Goal: Task Accomplishment & Management: Use online tool/utility

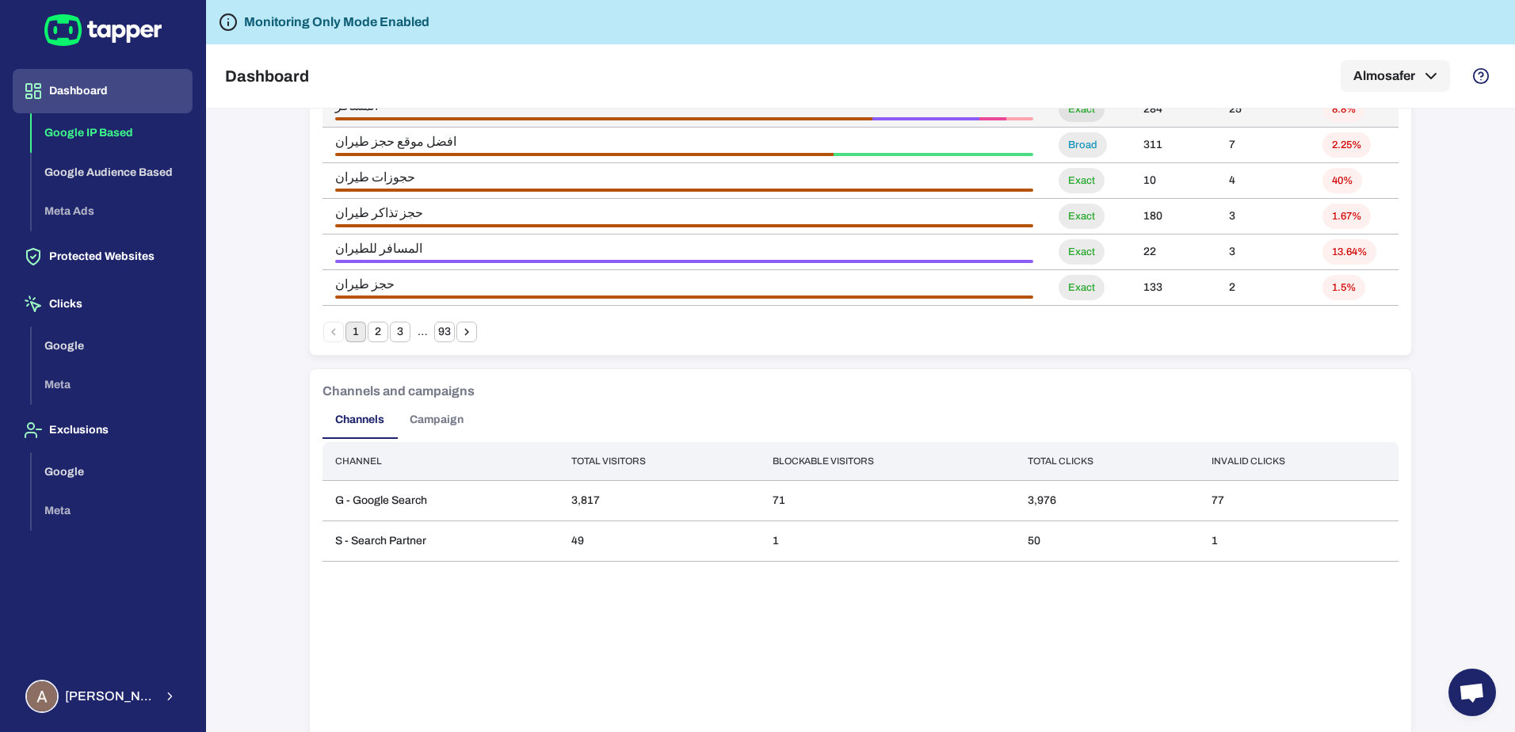
scroll to position [1188, 0]
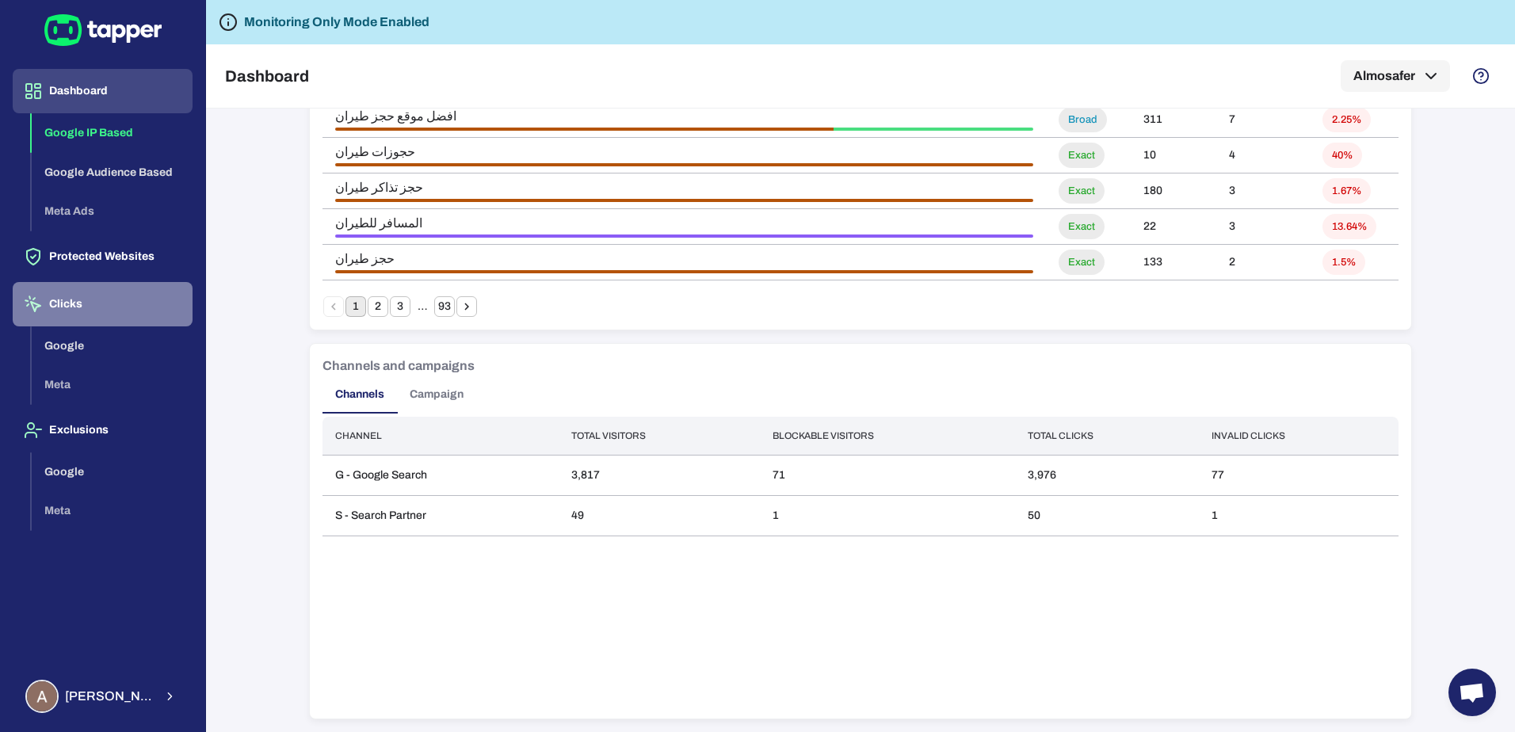
click at [80, 303] on button "Clicks" at bounding box center [103, 304] width 180 height 44
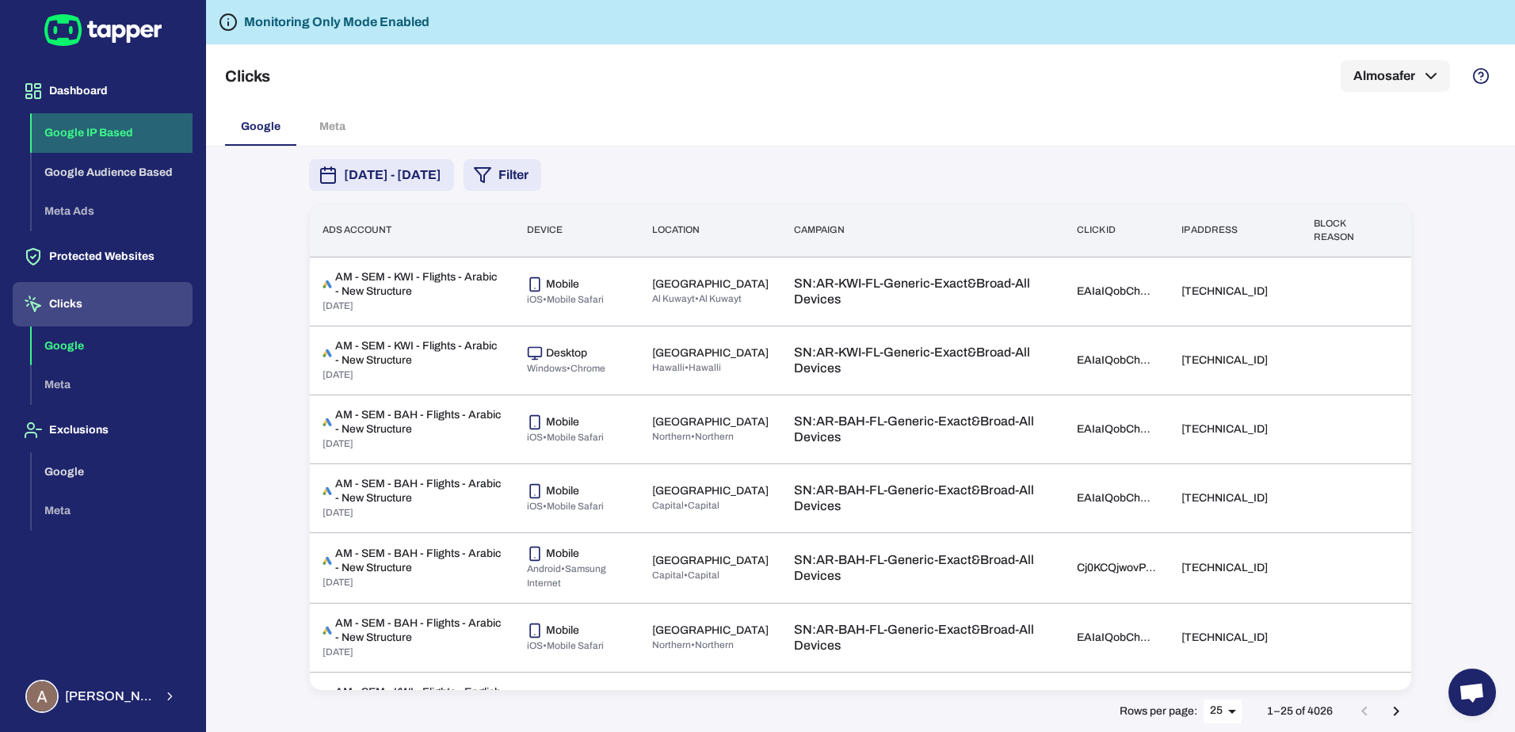
click at [103, 129] on button "Google IP Based" at bounding box center [112, 133] width 161 height 40
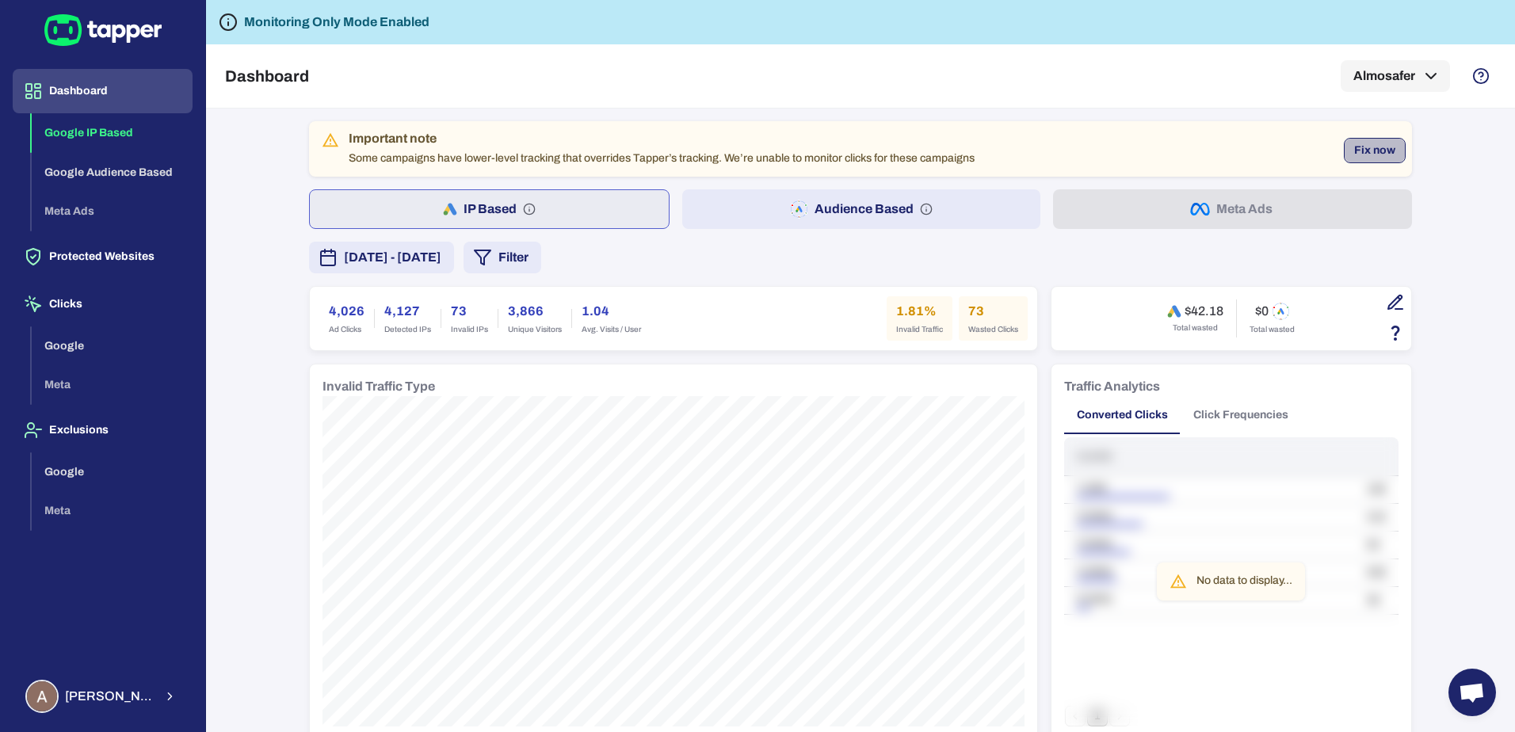
click at [1374, 151] on button "Fix now" at bounding box center [1375, 150] width 62 height 25
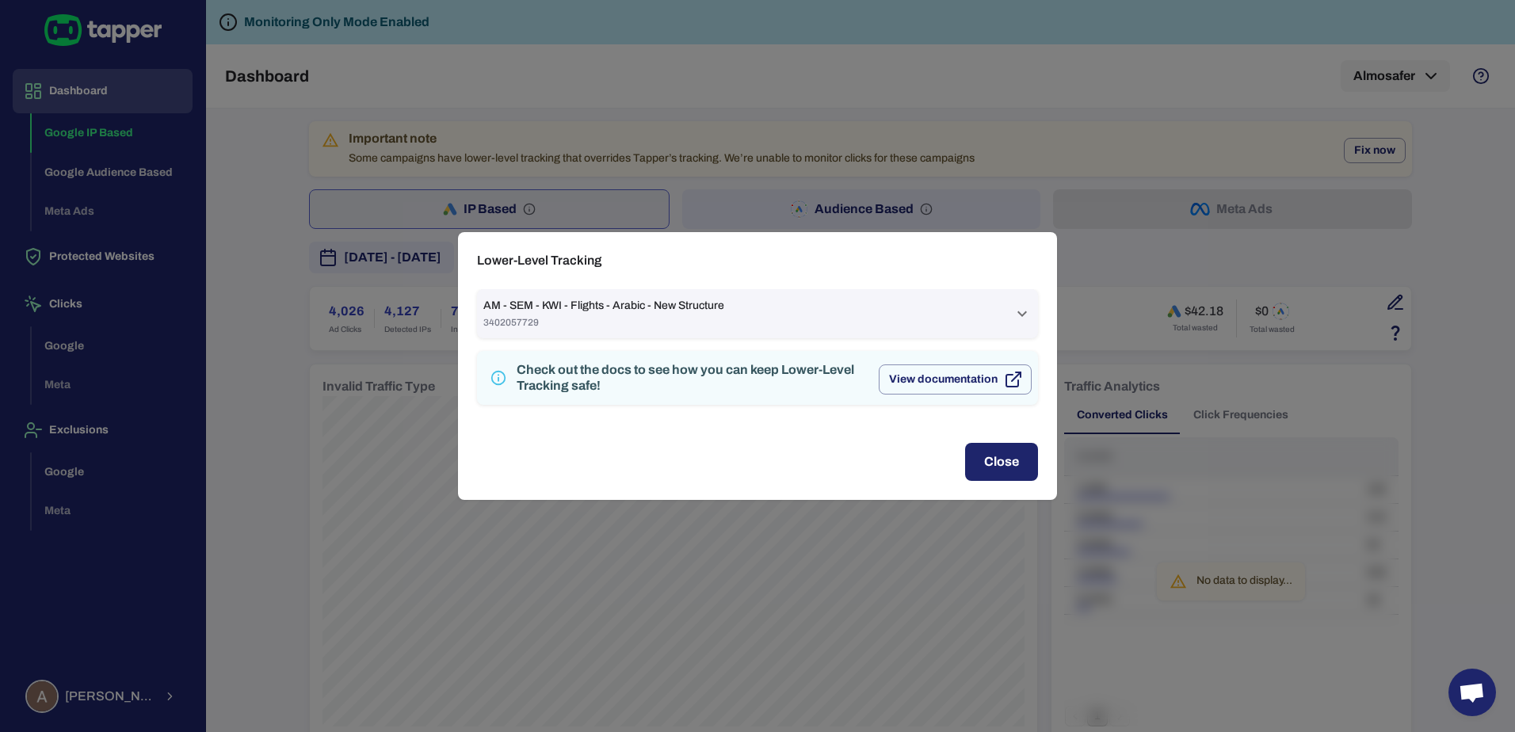
click at [1028, 310] on icon at bounding box center [1022, 313] width 19 height 19
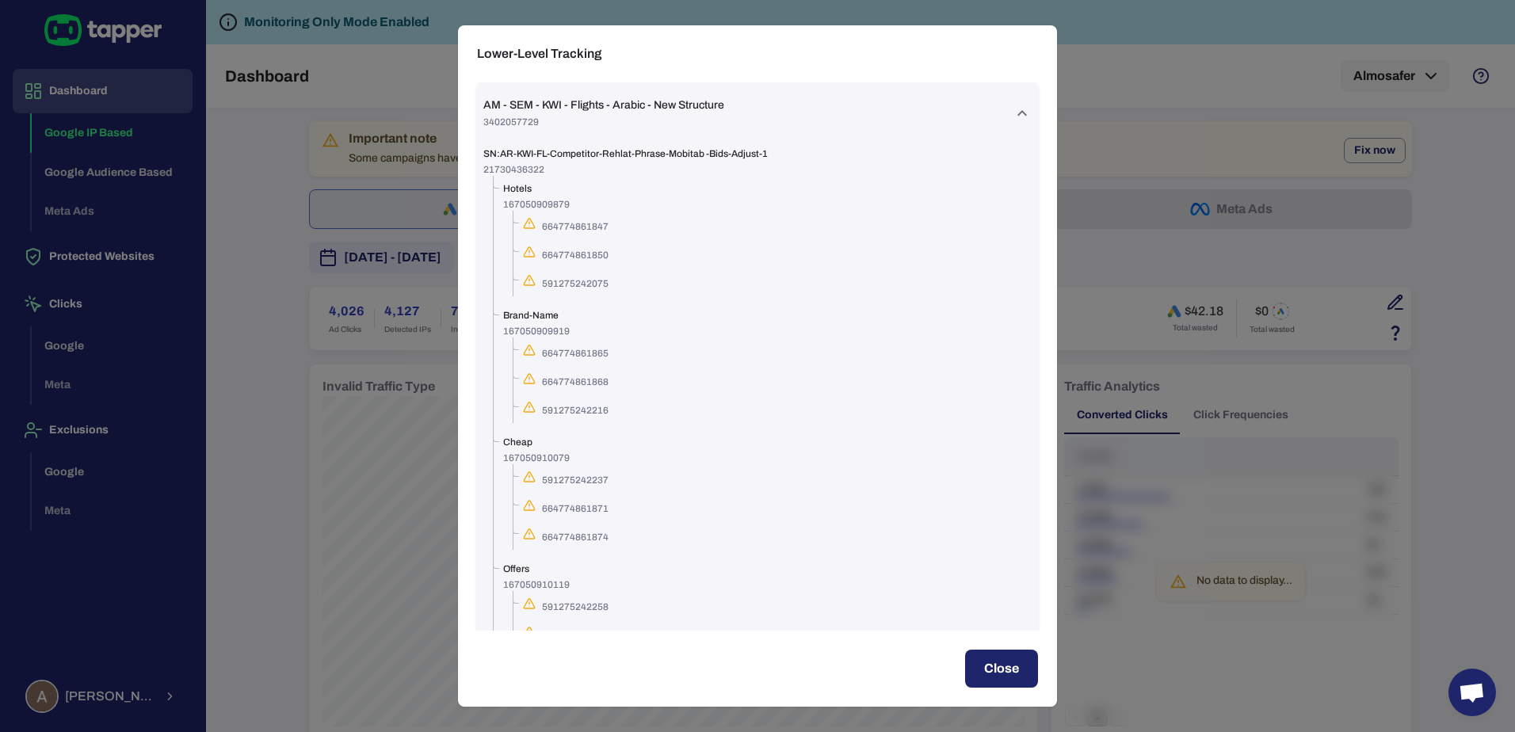
click at [705, 153] on span "SN:AR-KWI-FL-Competitor-Rehlat-Phrase-Mobitab -Bids-Adjust-1" at bounding box center [757, 153] width 548 height 13
copy span "SN:AR-KWI-FL-Competitor-Rehlat-Phrase-Mobitab -Bids-Adjust-1"
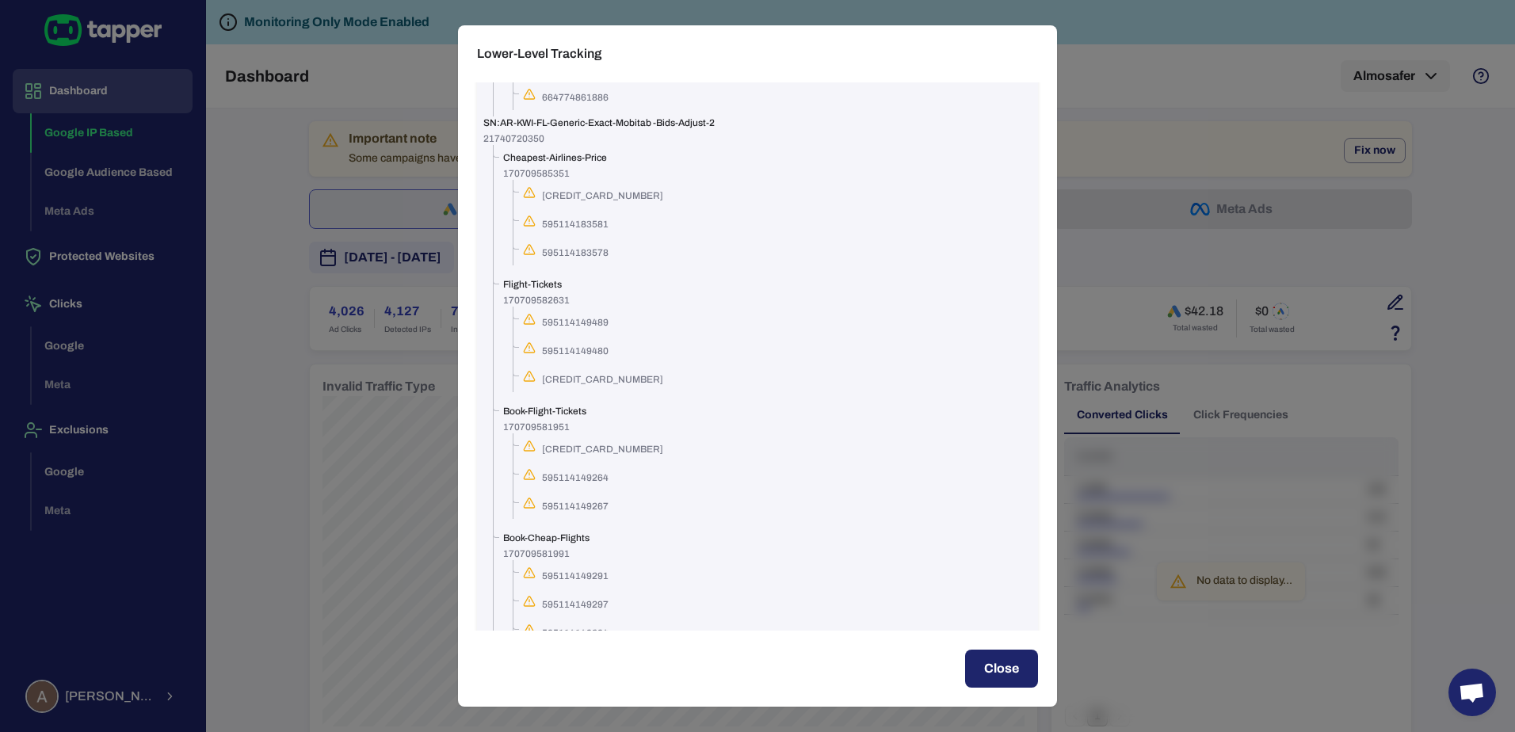
scroll to position [1114, 0]
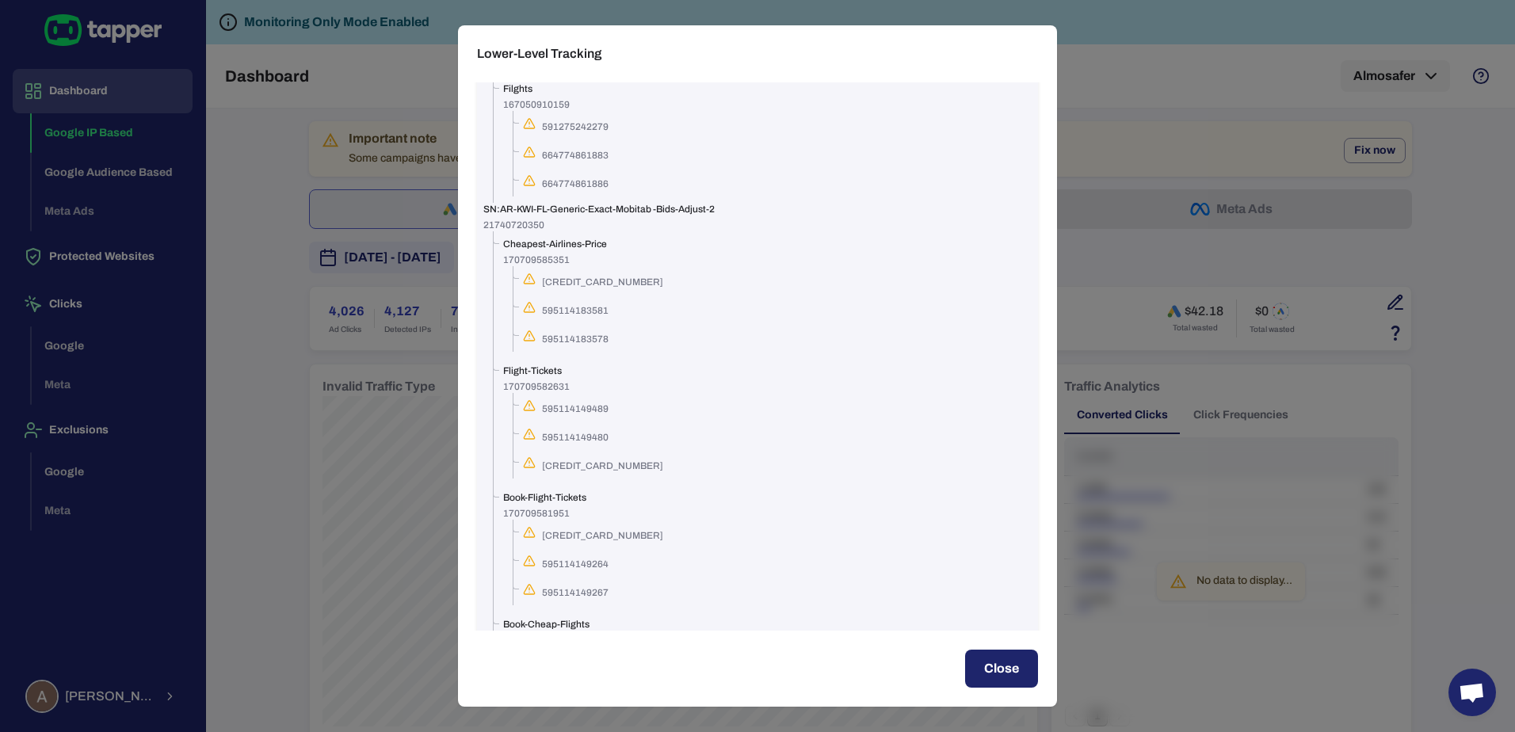
click at [688, 204] on span "SN:AR-KWI-FL-Generic-Exact-Mobitab -Bids-Adjust-2" at bounding box center [757, 209] width 548 height 13
copy span "SN:AR-KWI-FL-Generic-Exact-Mobitab -Bids-Adjust-2"
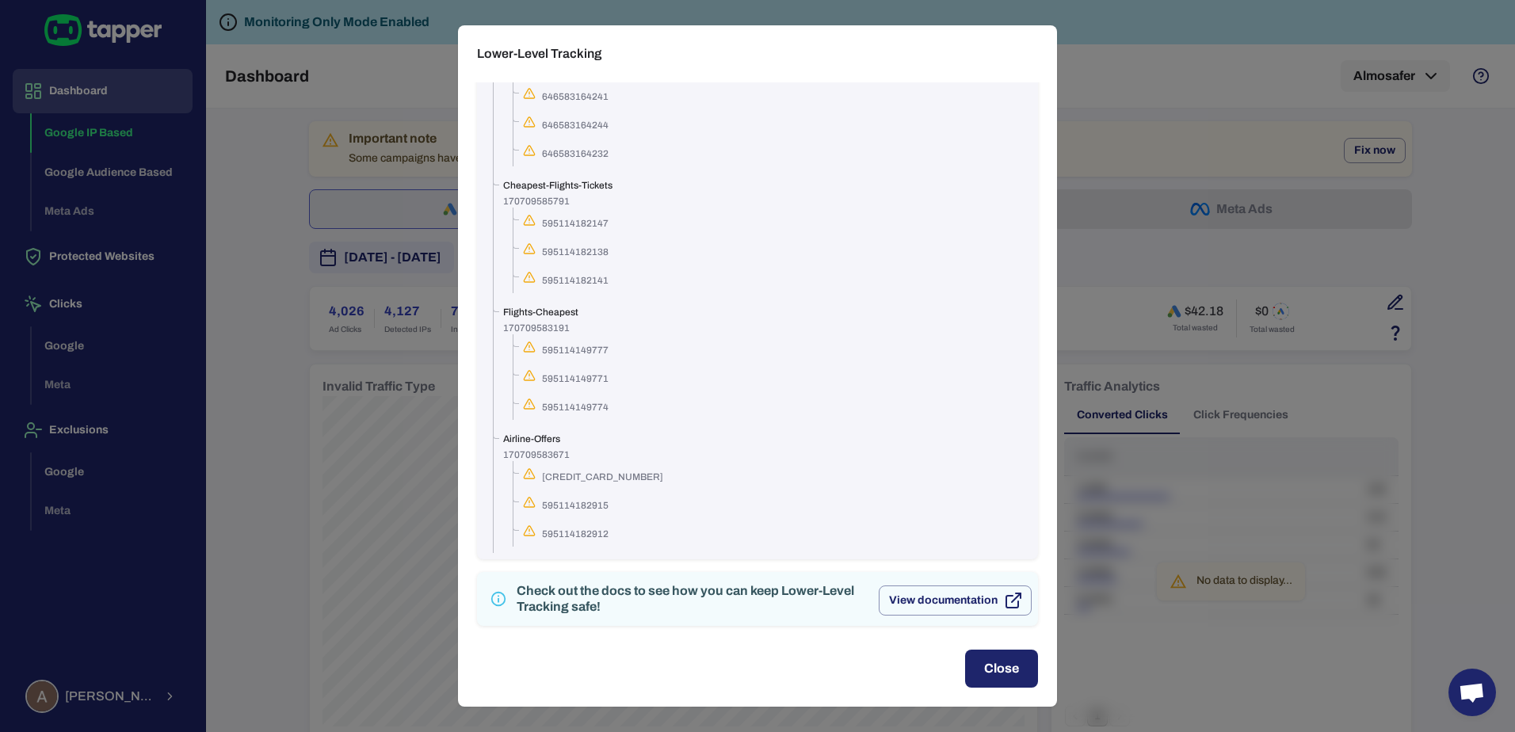
scroll to position [8796, 0]
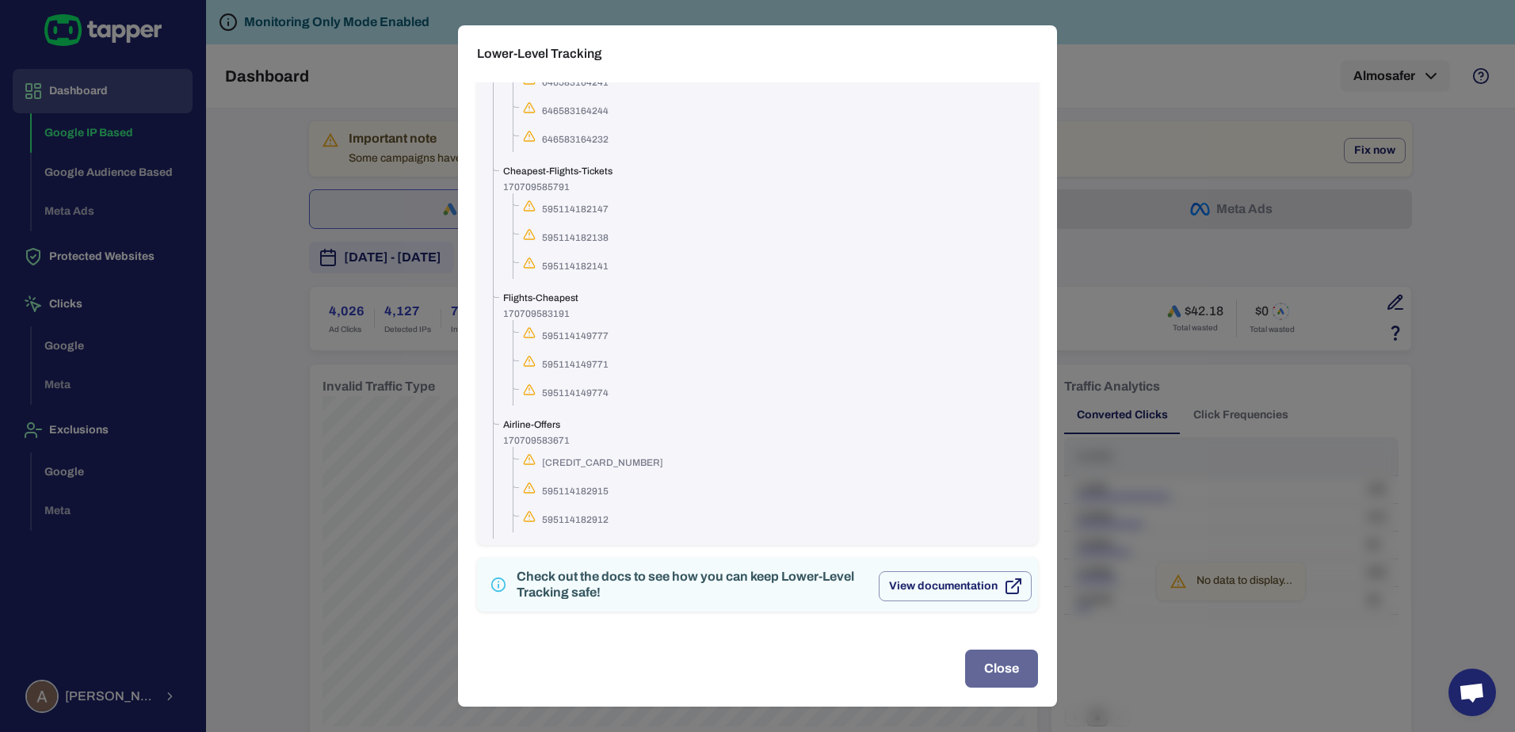
click at [989, 672] on button "Close" at bounding box center [1001, 669] width 73 height 38
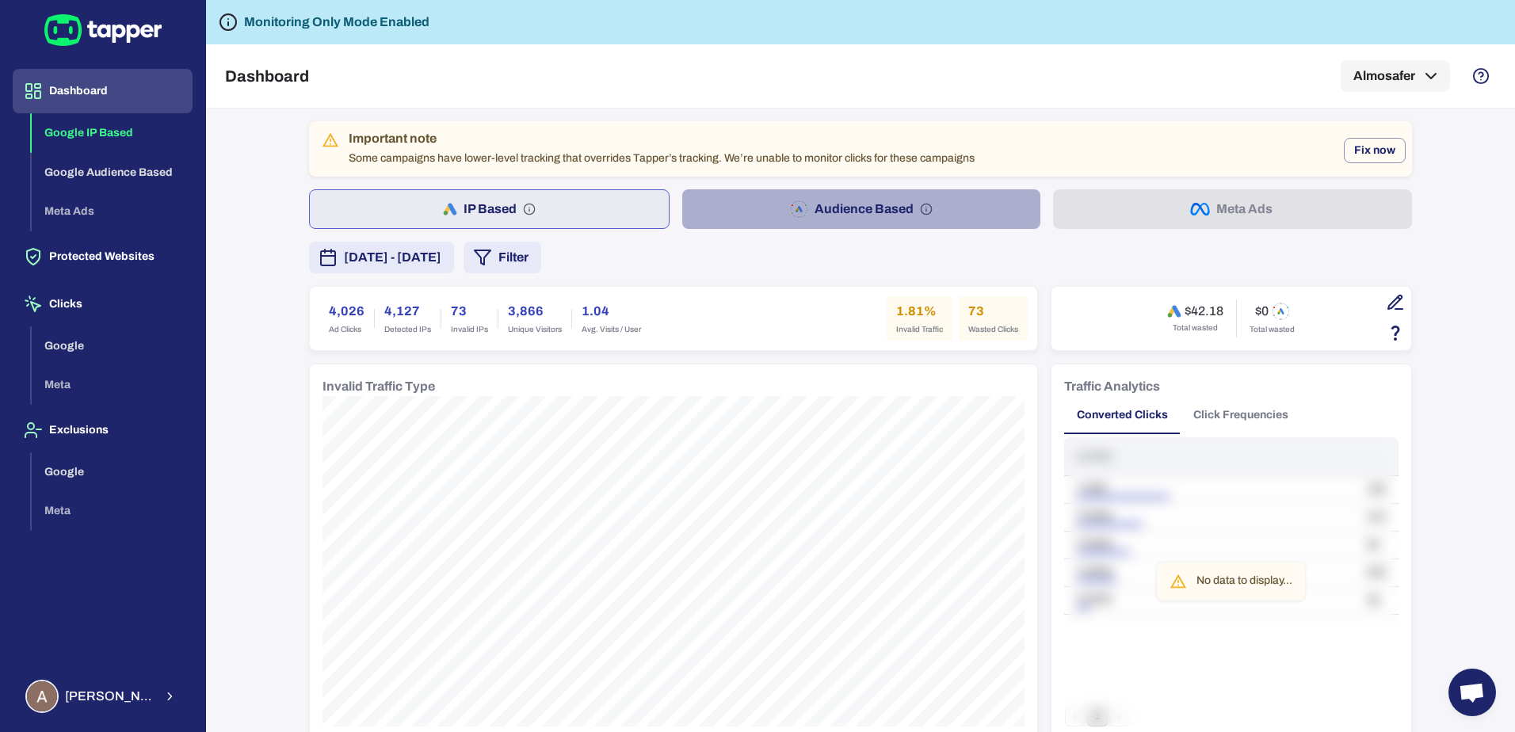
click at [868, 193] on button "Audience Based" at bounding box center [861, 209] width 359 height 40
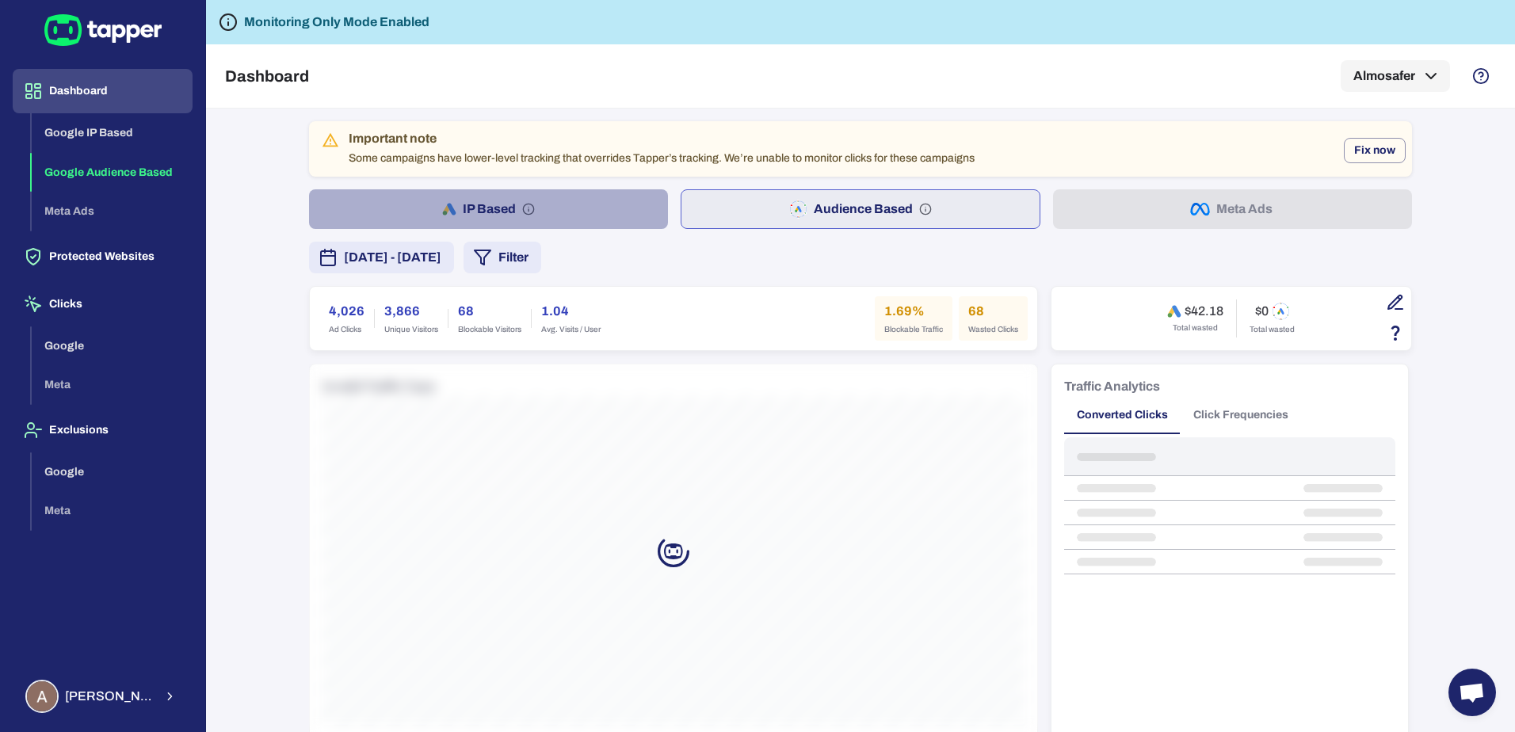
click at [503, 207] on button "IP Based" at bounding box center [488, 209] width 359 height 40
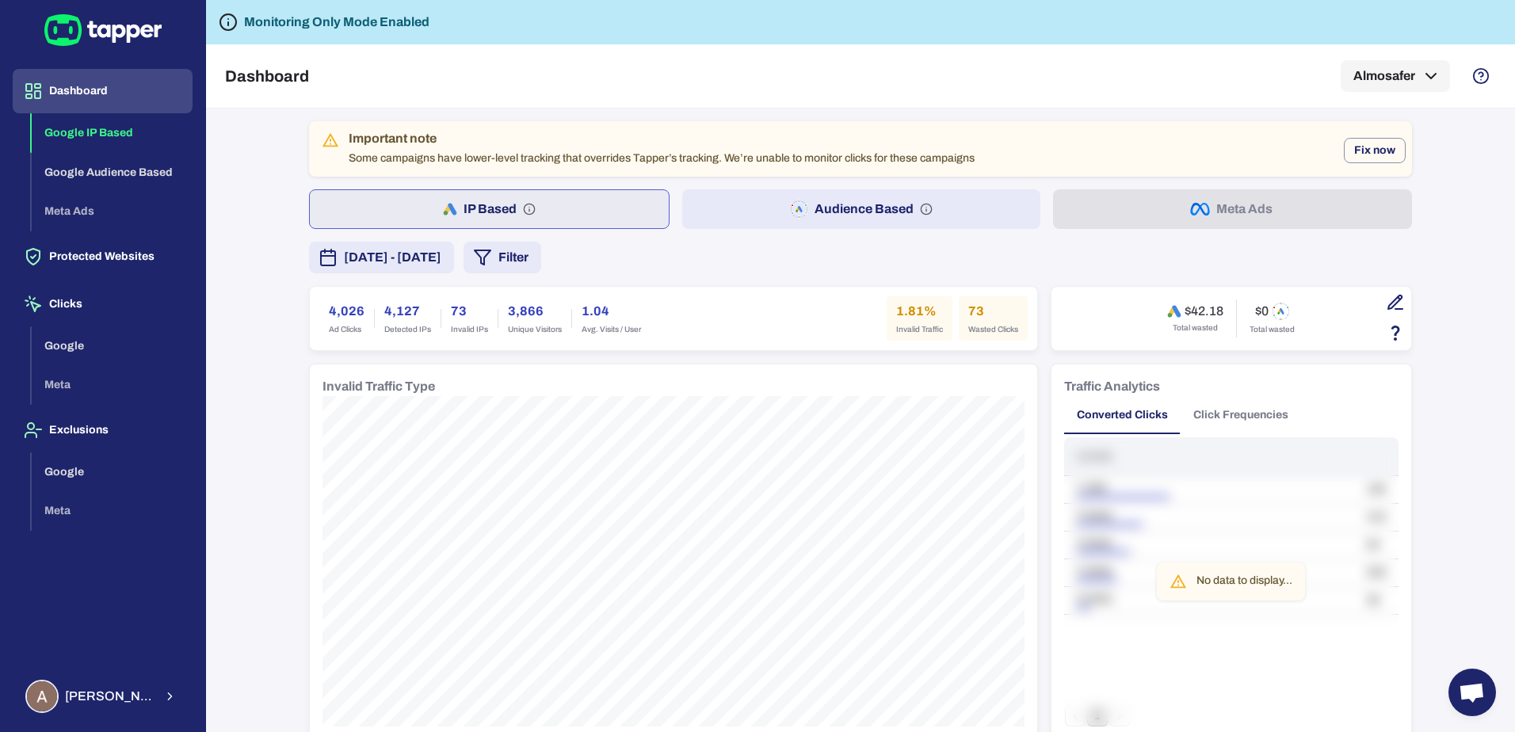
click at [1238, 416] on button "Click Frequencies" at bounding box center [1241, 415] width 120 height 38
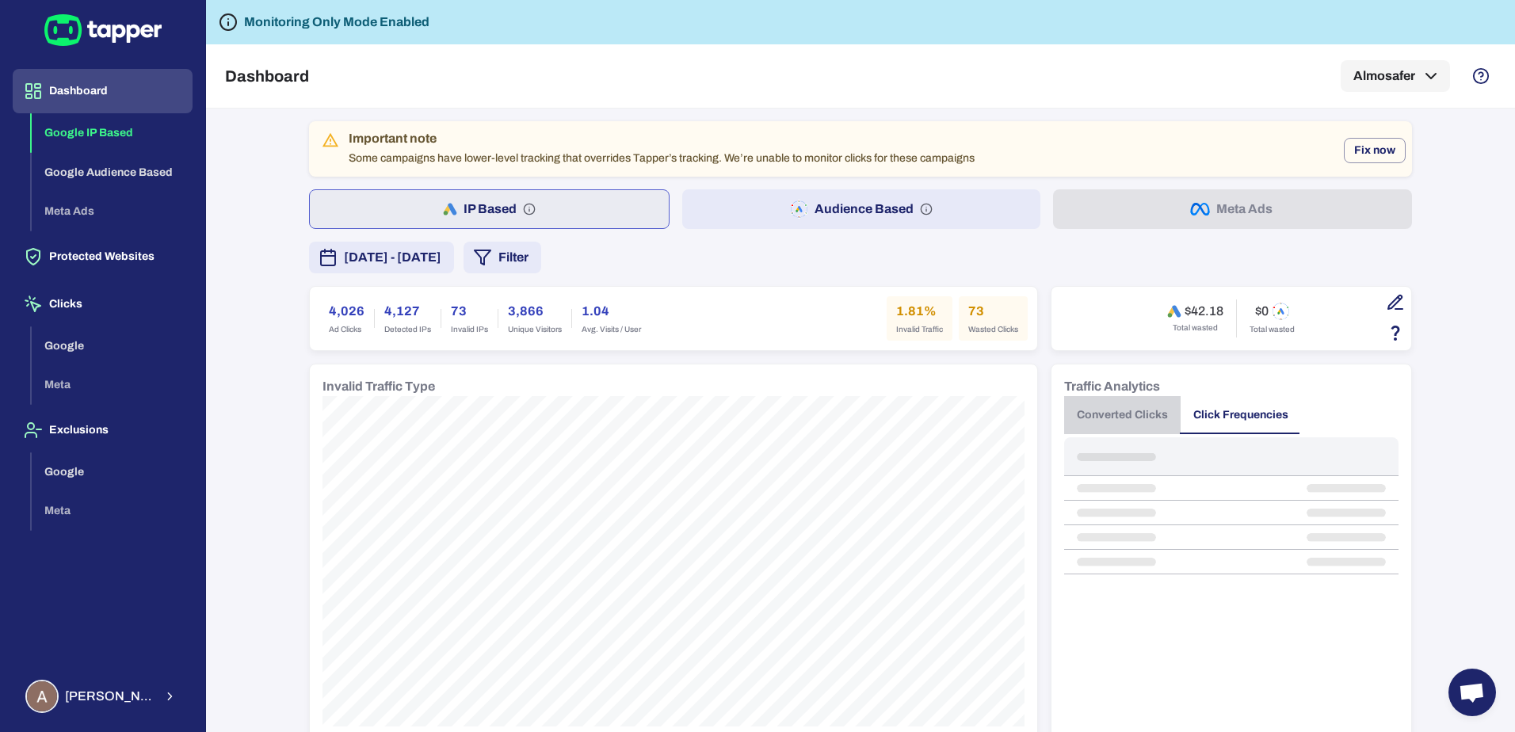
click at [1118, 416] on button "Converted Clicks" at bounding box center [1122, 415] width 117 height 38
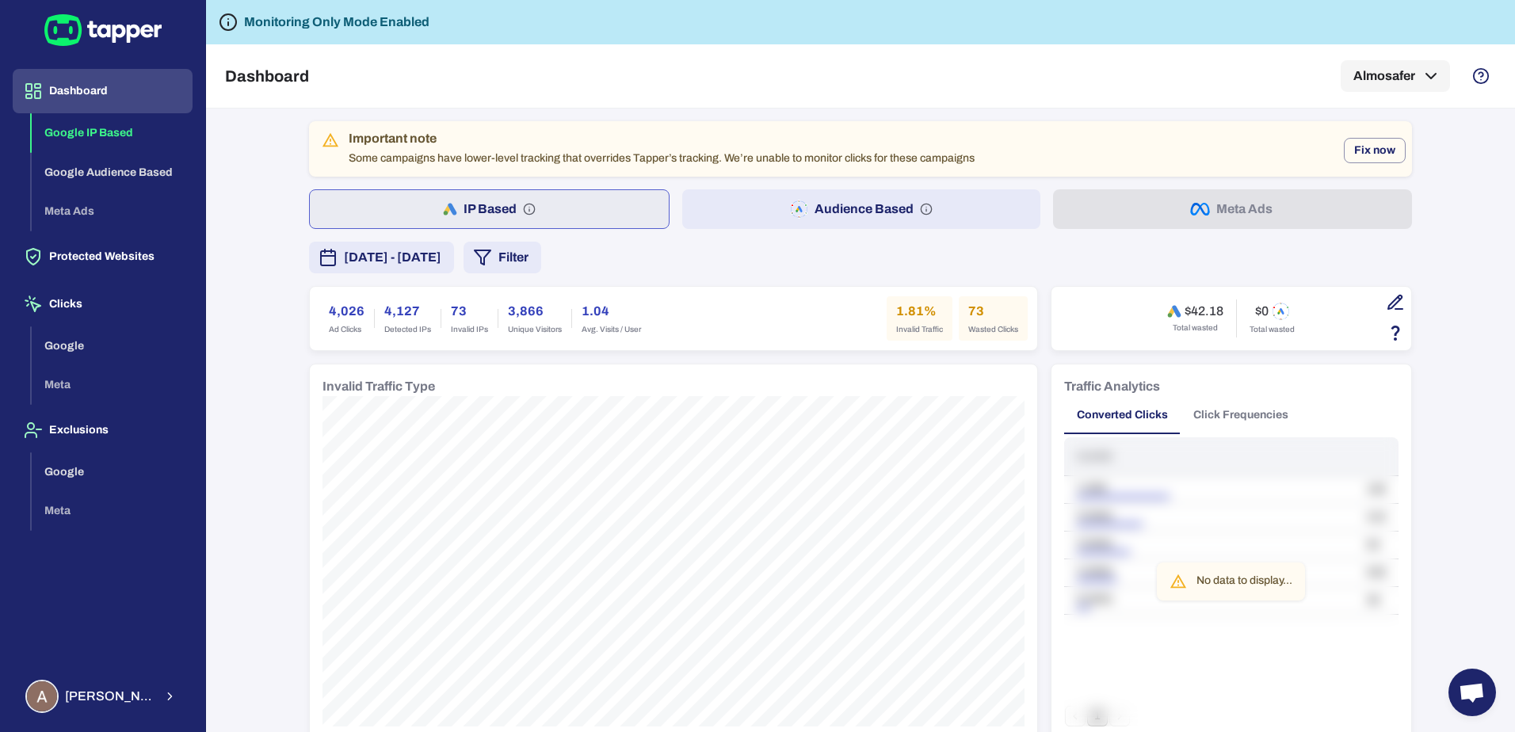
click at [1242, 416] on button "Click Frequencies" at bounding box center [1241, 415] width 120 height 38
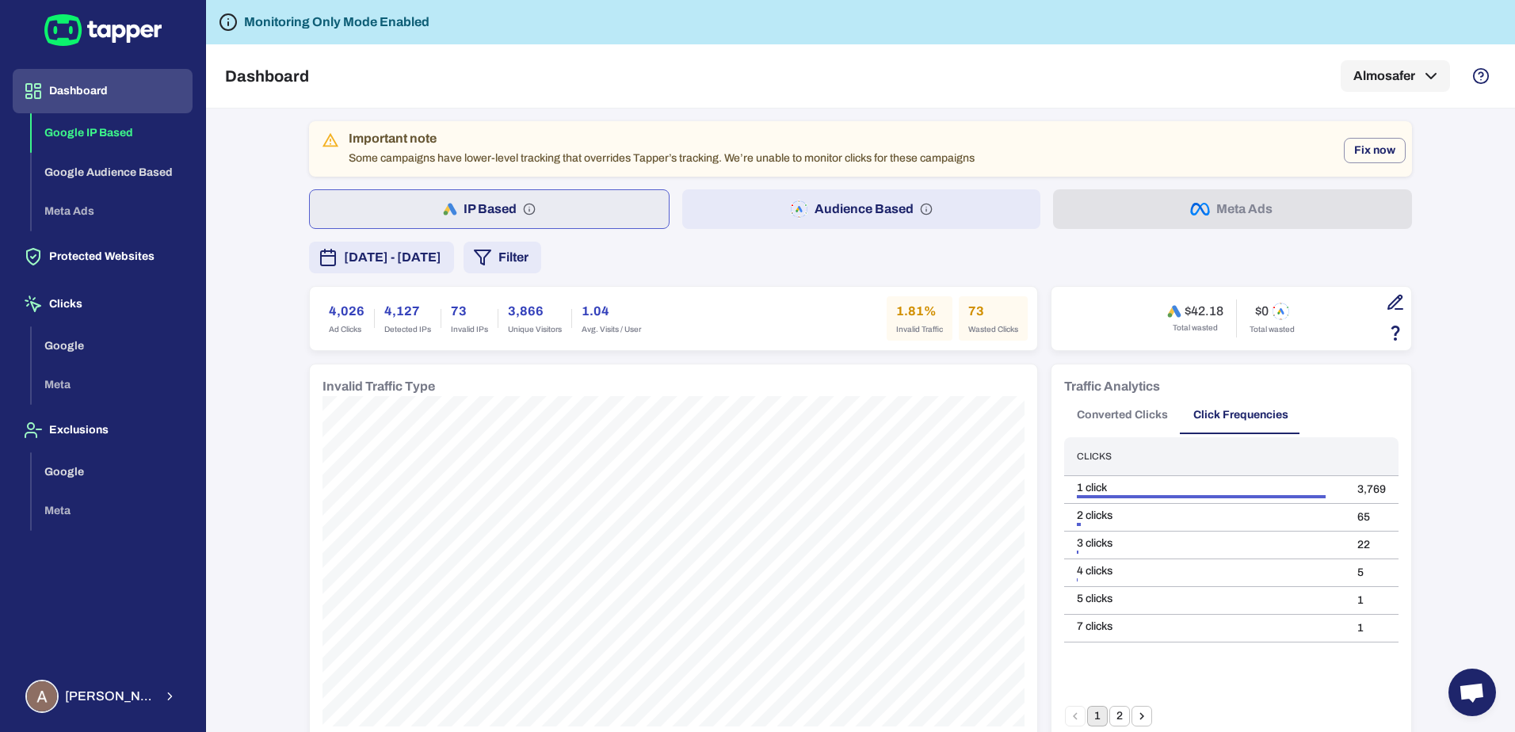
click at [1125, 414] on button "Converted Clicks" at bounding box center [1122, 415] width 117 height 38
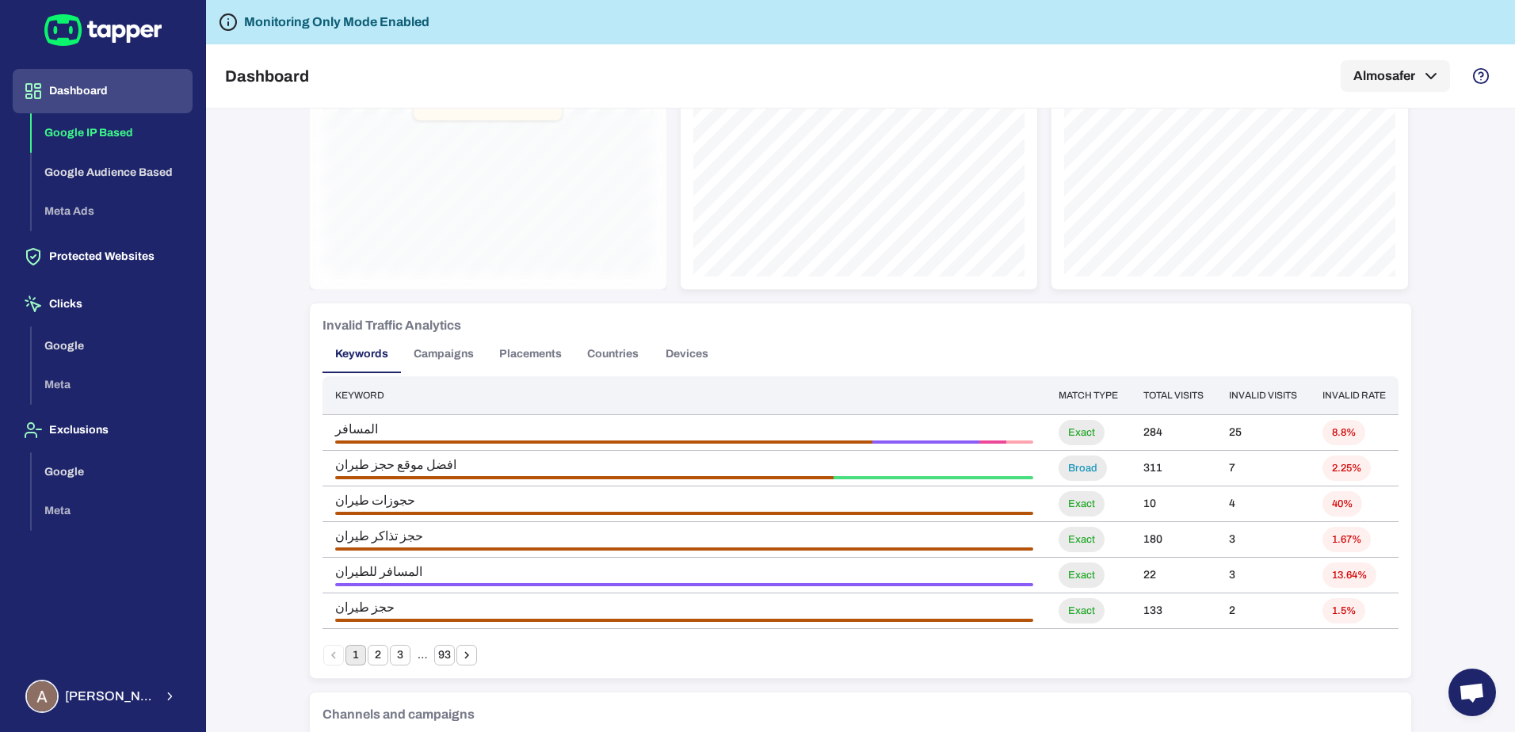
scroll to position [872, 0]
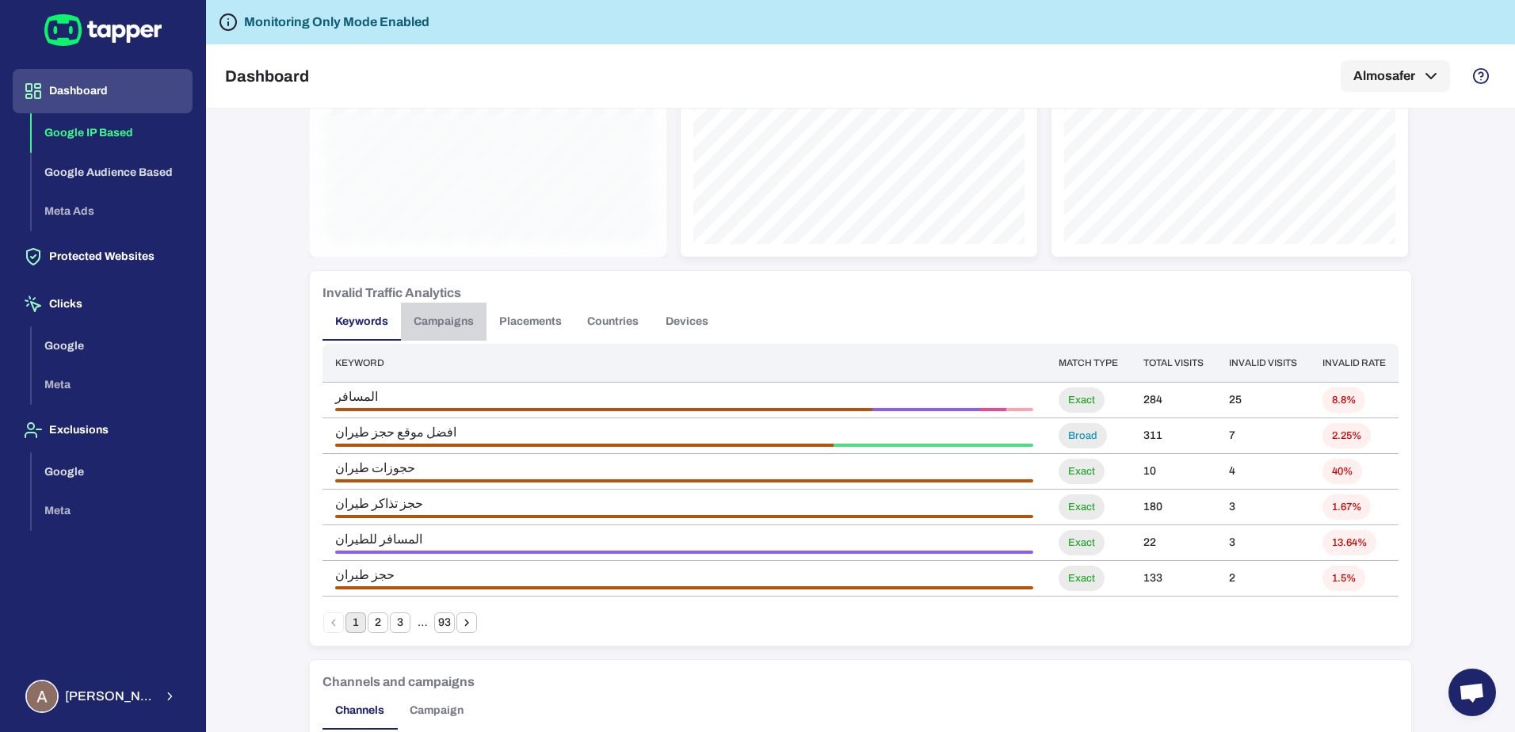
click at [449, 323] on button "Campaigns" at bounding box center [444, 322] width 86 height 38
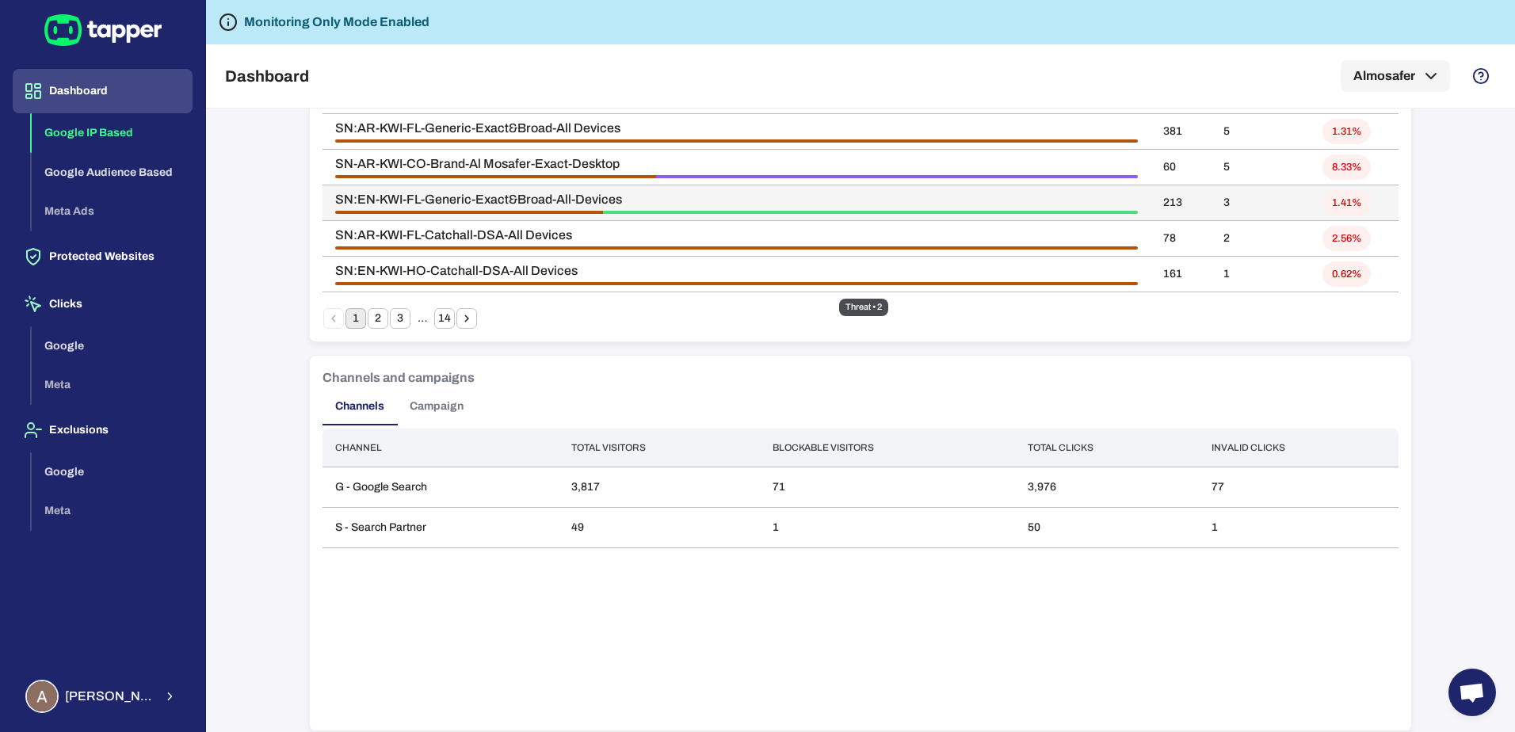
scroll to position [1188, 0]
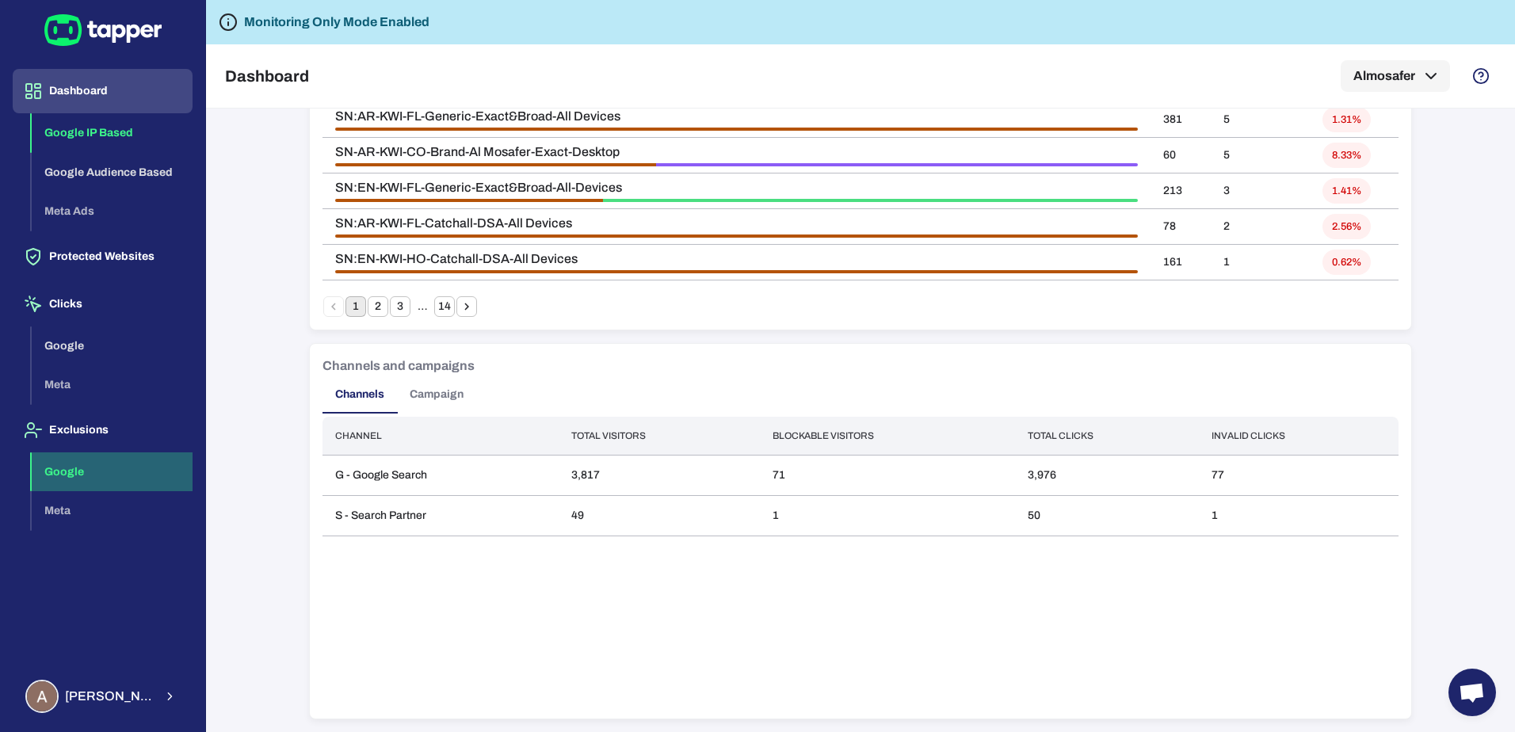
click at [106, 474] on button "Google" at bounding box center [112, 473] width 161 height 40
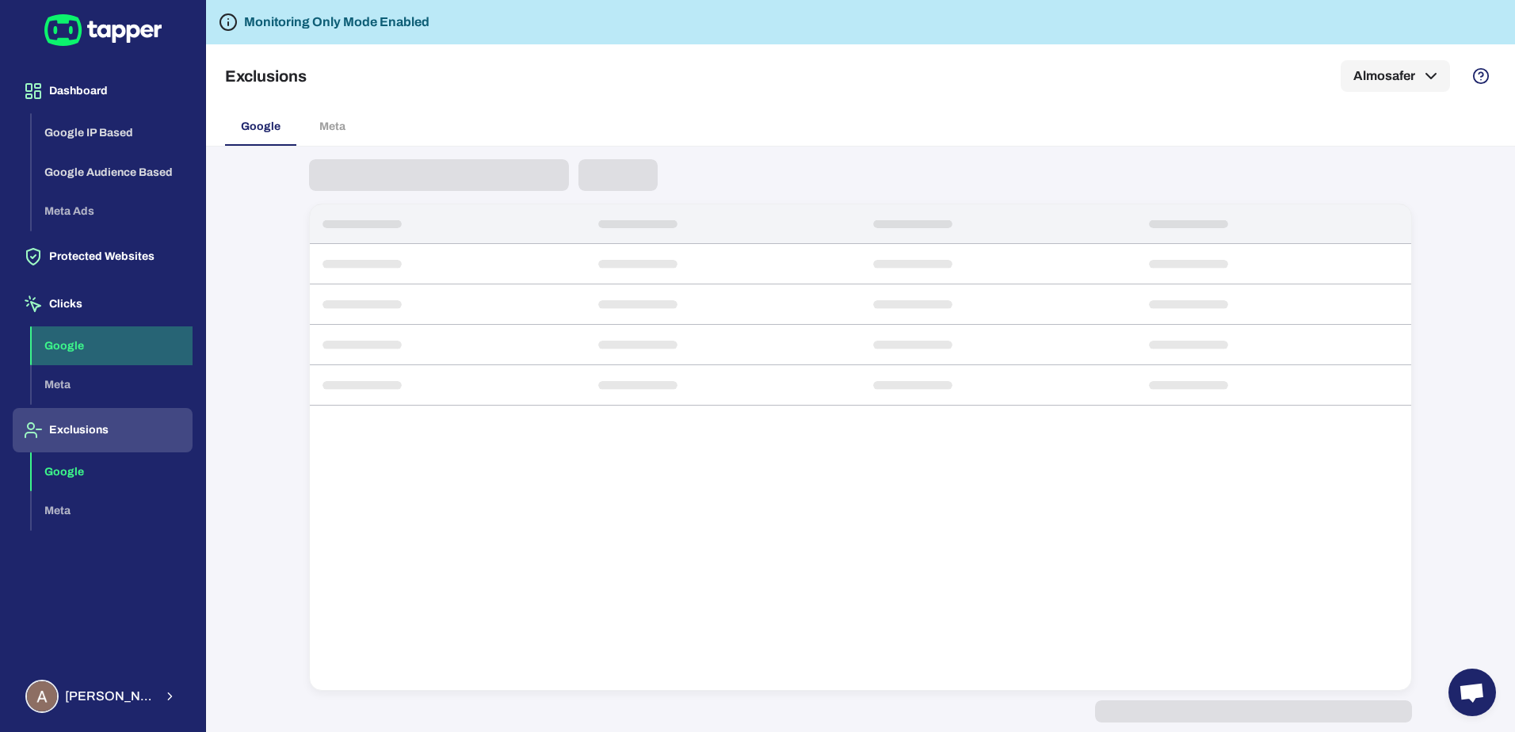
click at [120, 342] on button "Google" at bounding box center [112, 347] width 161 height 40
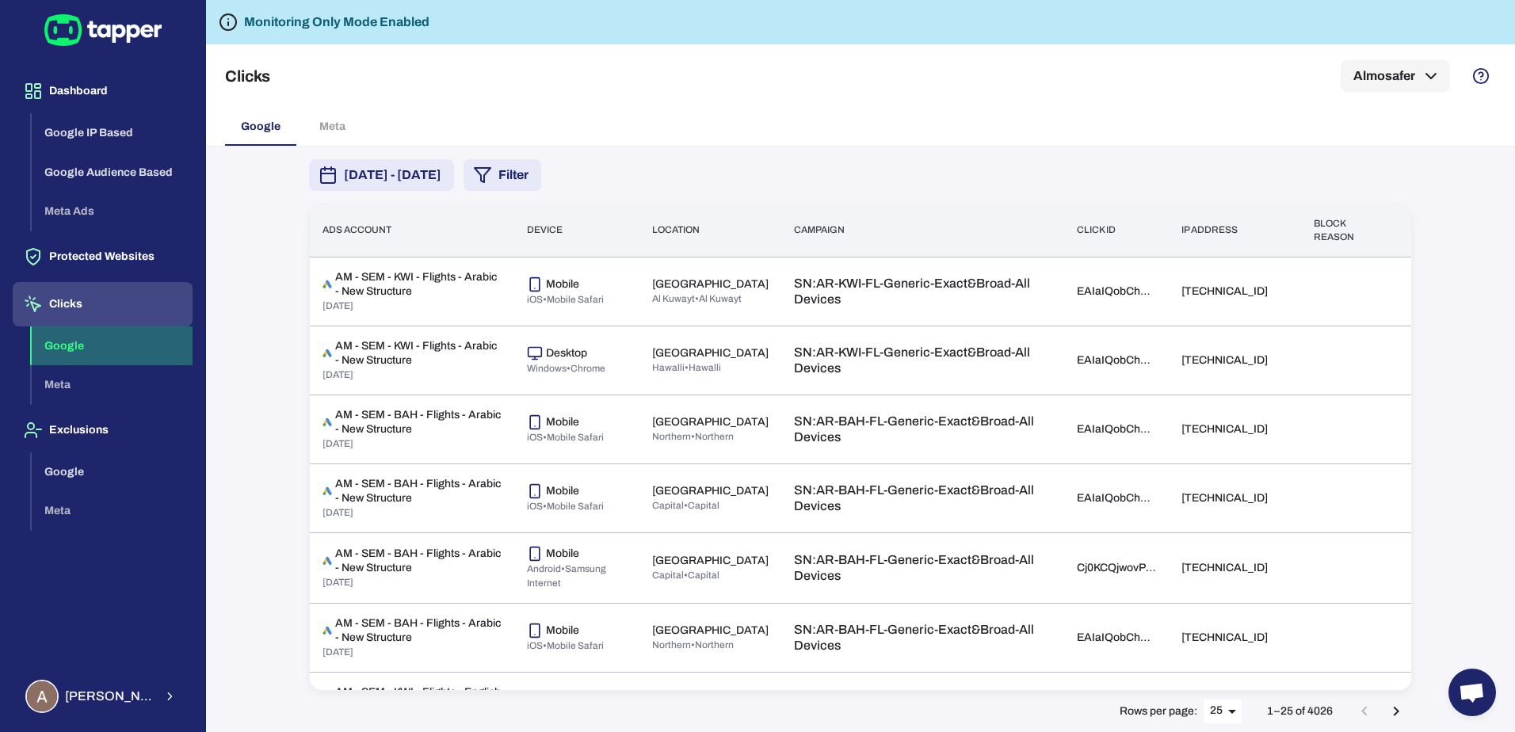
click at [137, 357] on button "Google" at bounding box center [112, 347] width 161 height 40
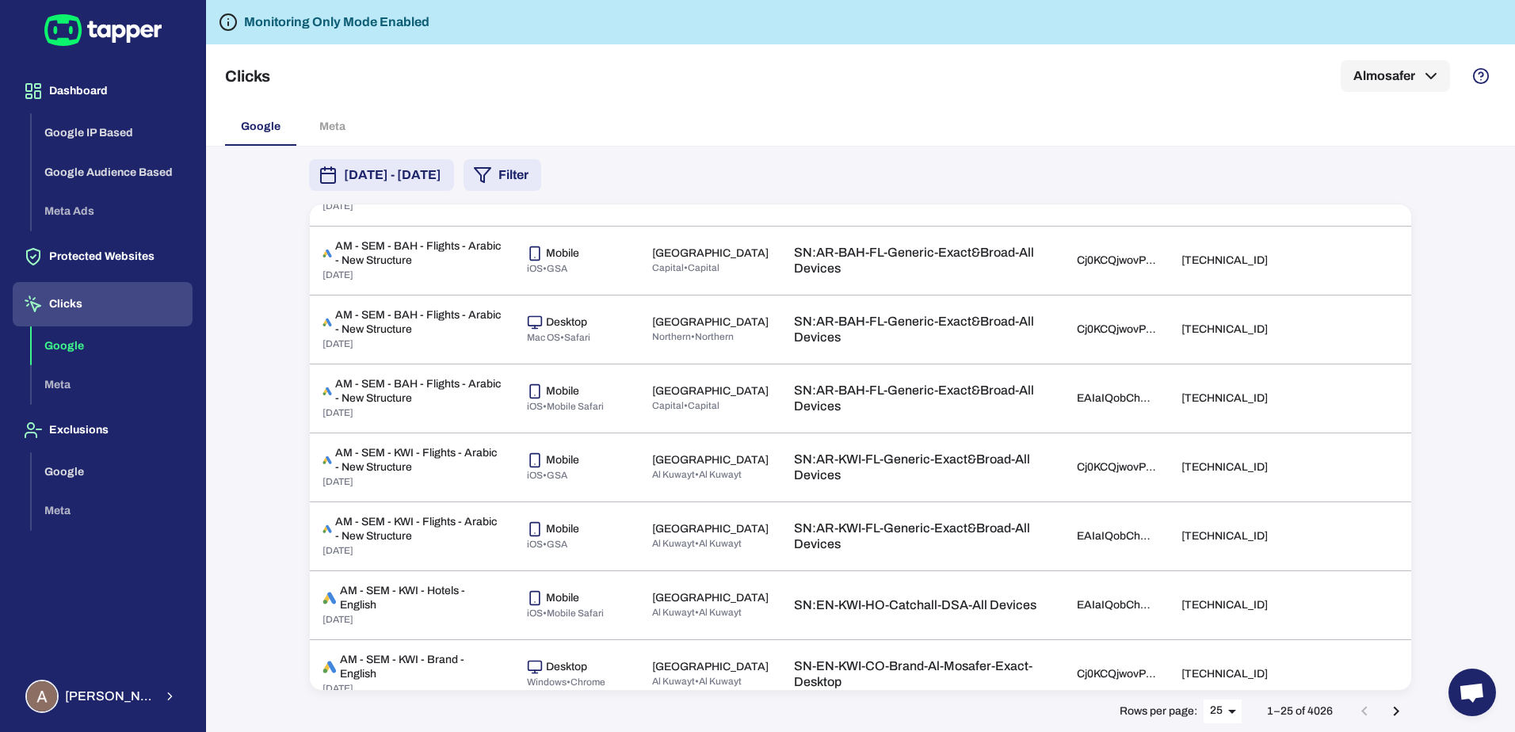
scroll to position [1293, 0]
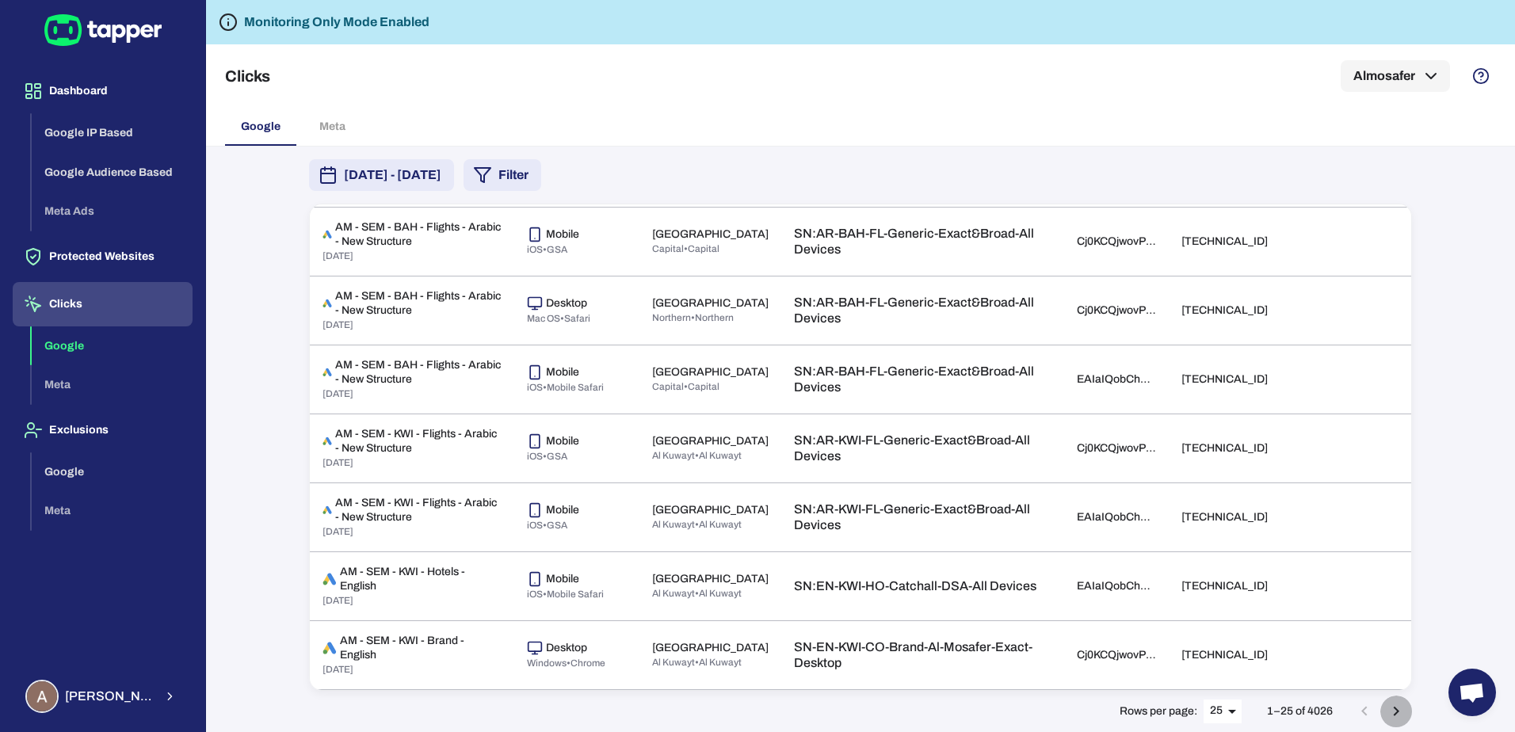
click at [1397, 712] on icon "Go to next page" at bounding box center [1397, 712] width 6 height 10
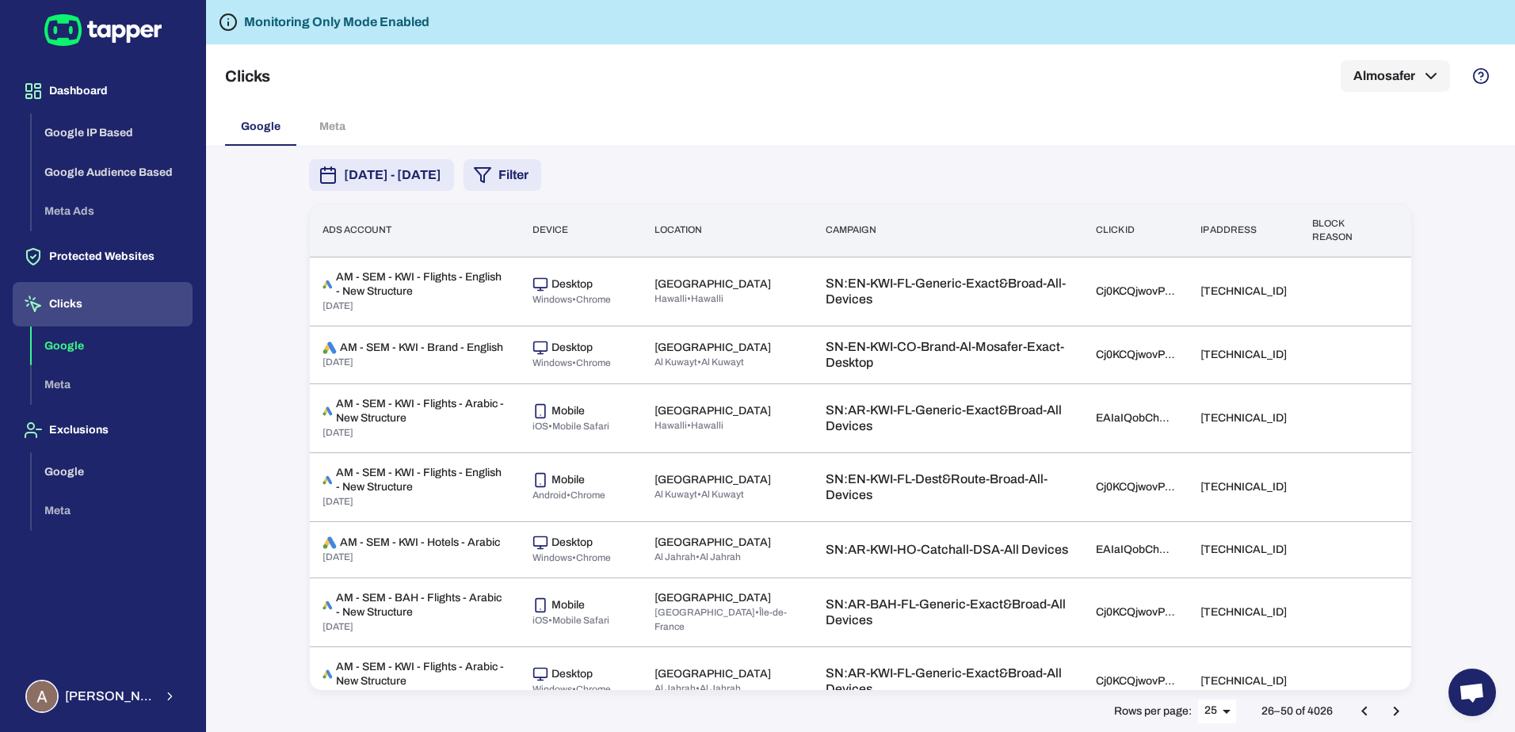
click at [541, 174] on button "Filter" at bounding box center [503, 175] width 78 height 32
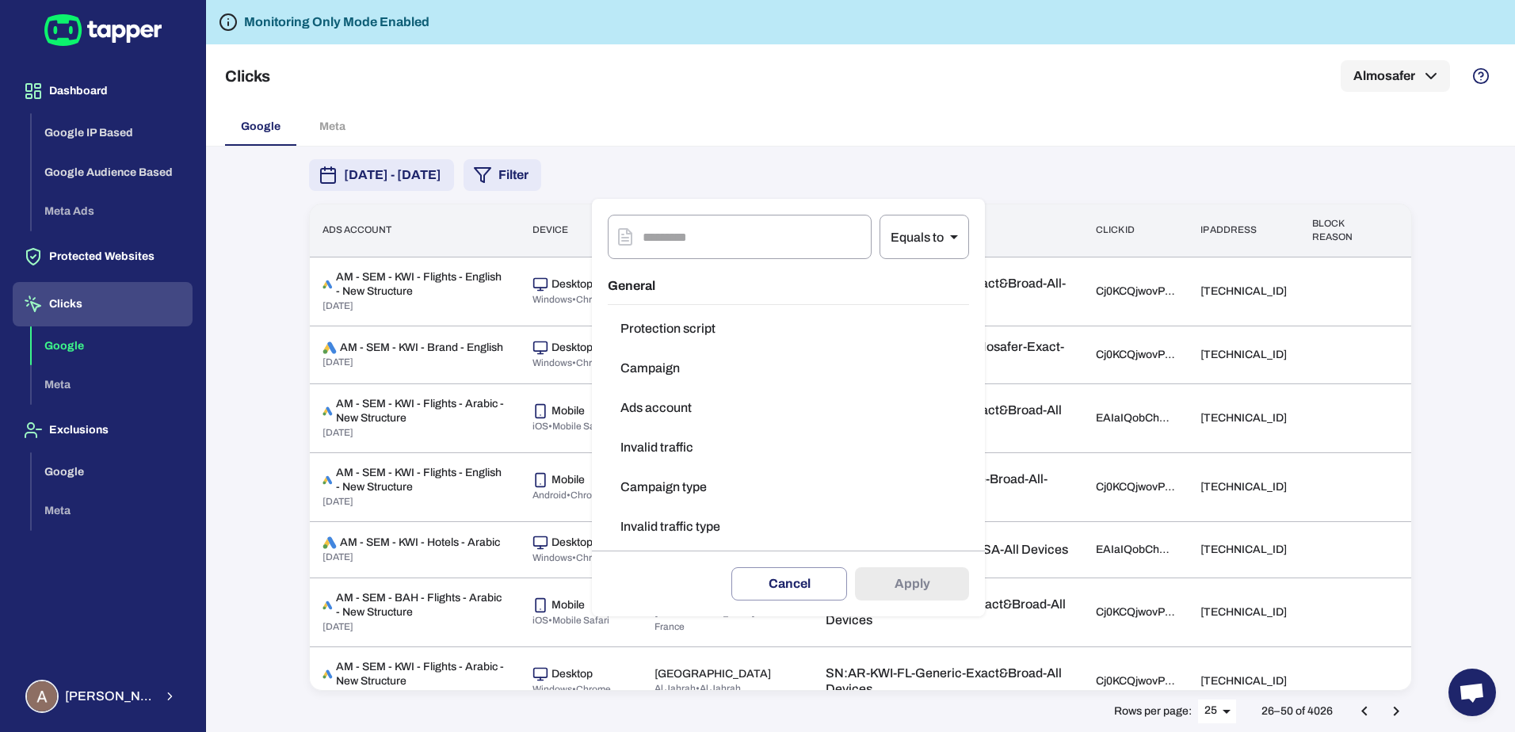
click at [726, 456] on button "Invalid traffic" at bounding box center [788, 448] width 361 height 32
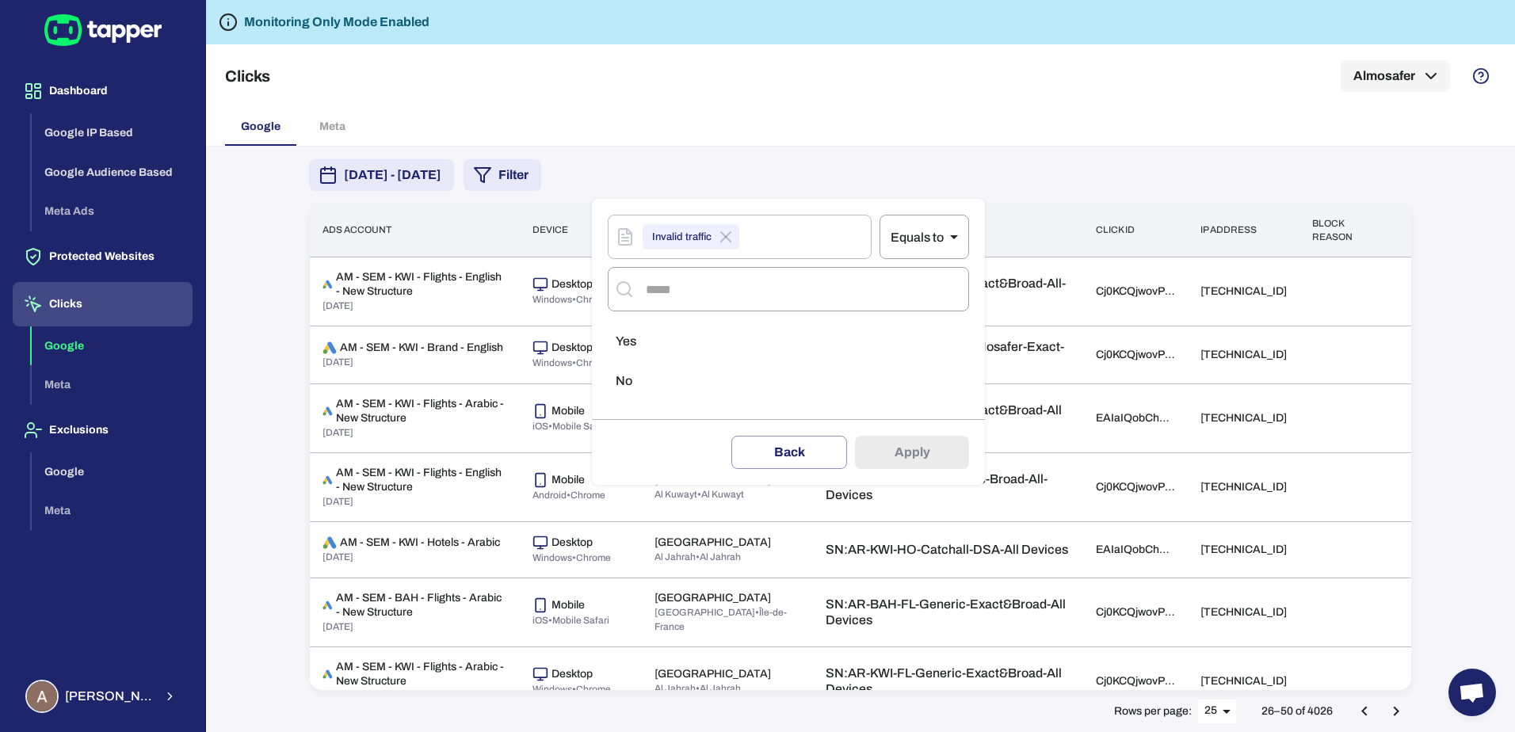
click at [648, 341] on li "Yes" at bounding box center [788, 342] width 361 height 32
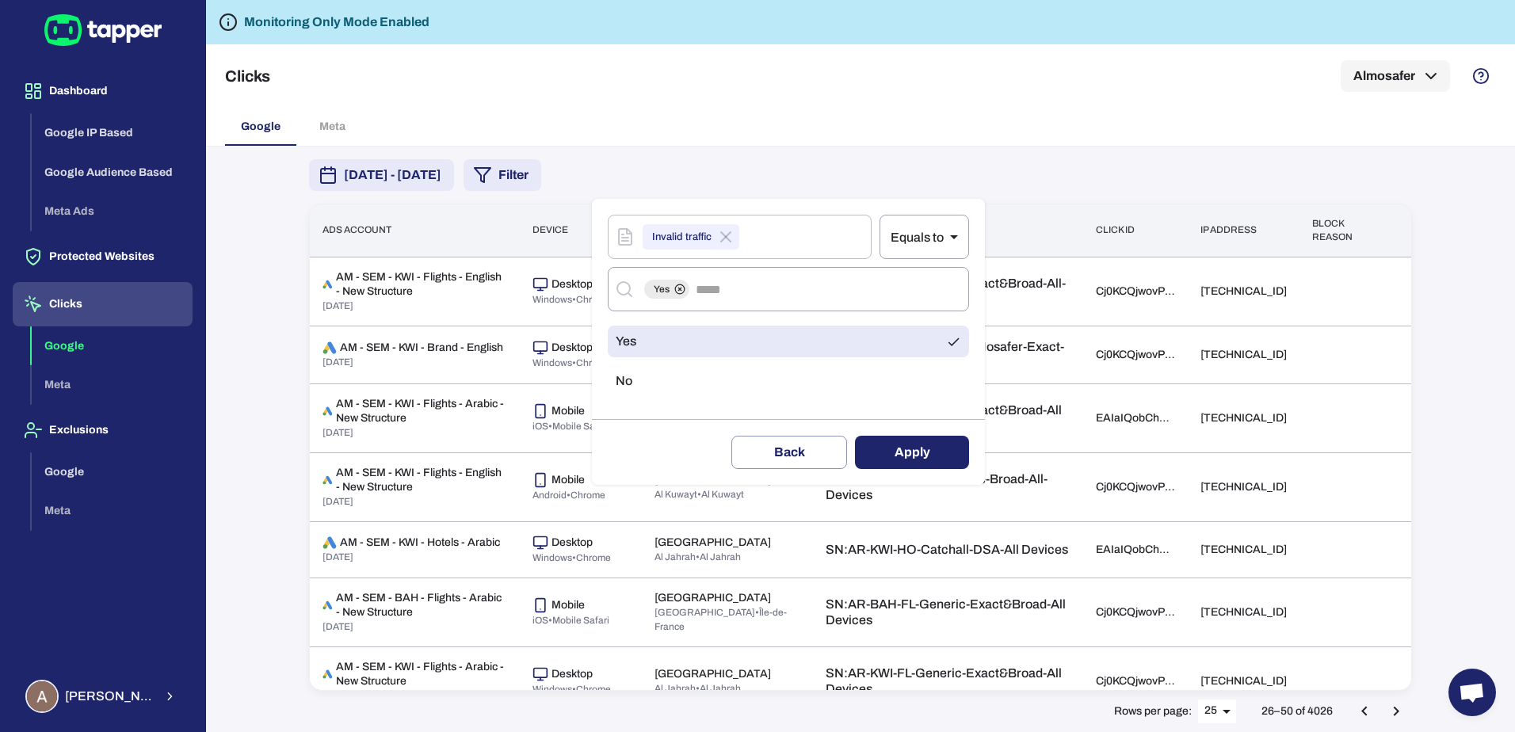
click at [911, 436] on button "Apply" at bounding box center [912, 452] width 114 height 33
